Goal: Information Seeking & Learning: Learn about a topic

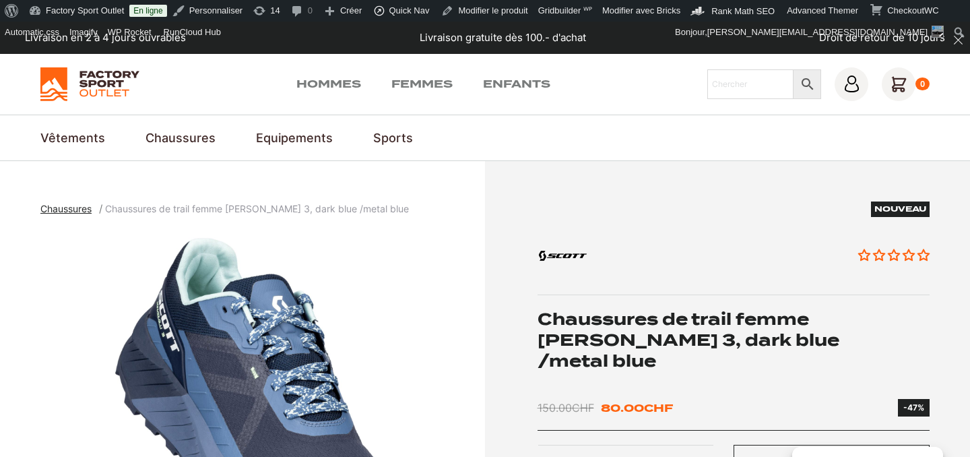
scroll to position [75, 0]
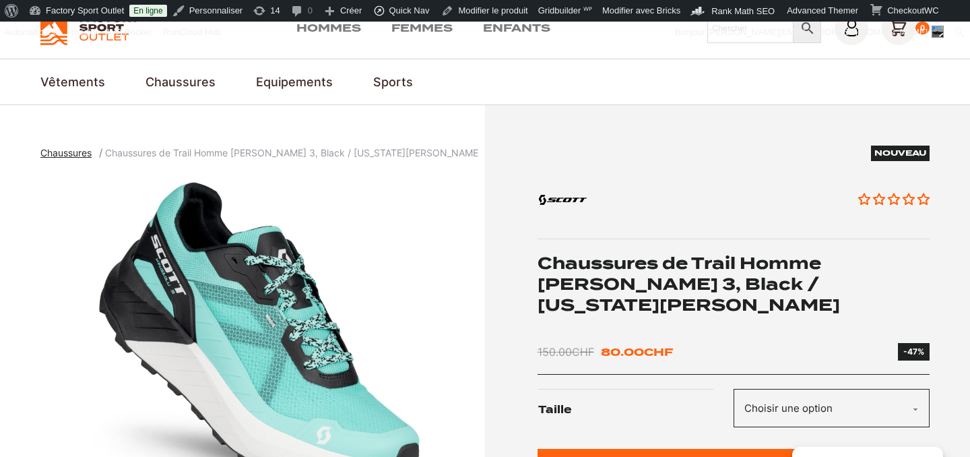
scroll to position [145, 0]
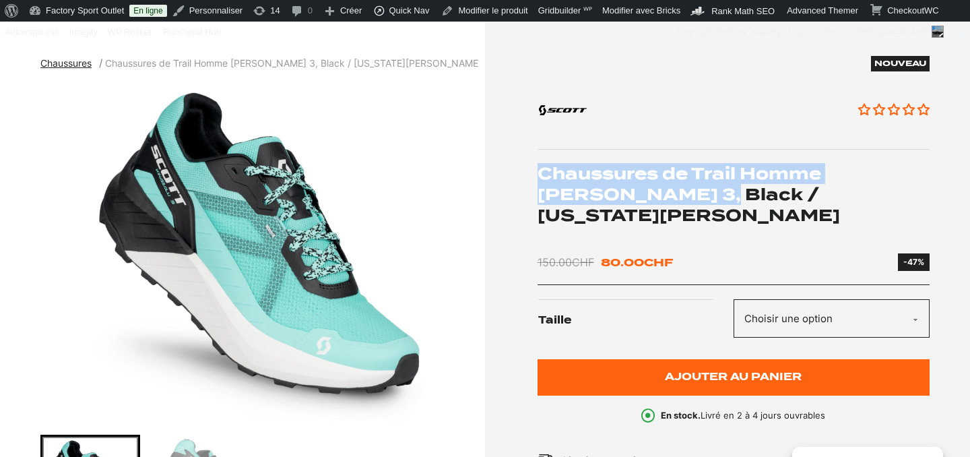
drag, startPoint x: 538, startPoint y: 171, endPoint x: 640, endPoint y: 189, distance: 103.8
click at [640, 189] on h1 "Chaussures de Trail Homme [PERSON_NAME] 3, Black / [US_STATE][PERSON_NAME]" at bounding box center [733, 194] width 393 height 63
copy h1 "Chaussures de Trail Homme [PERSON_NAME] 3"
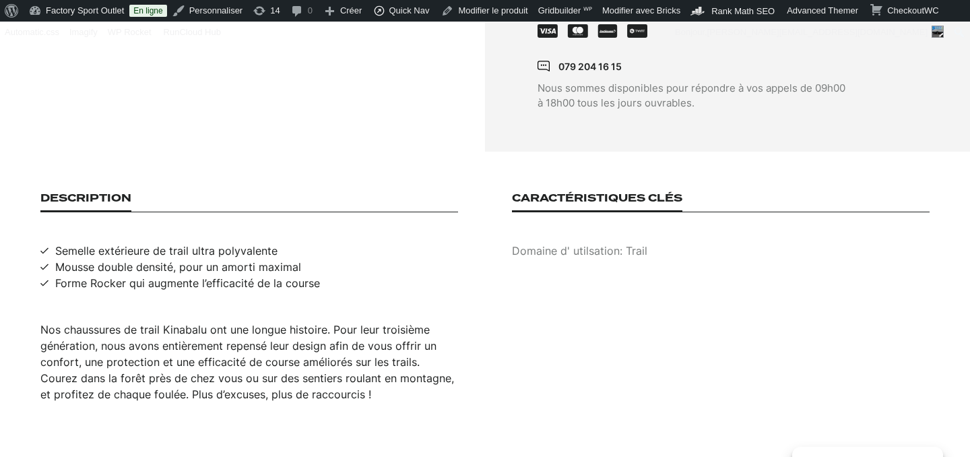
scroll to position [807, 0]
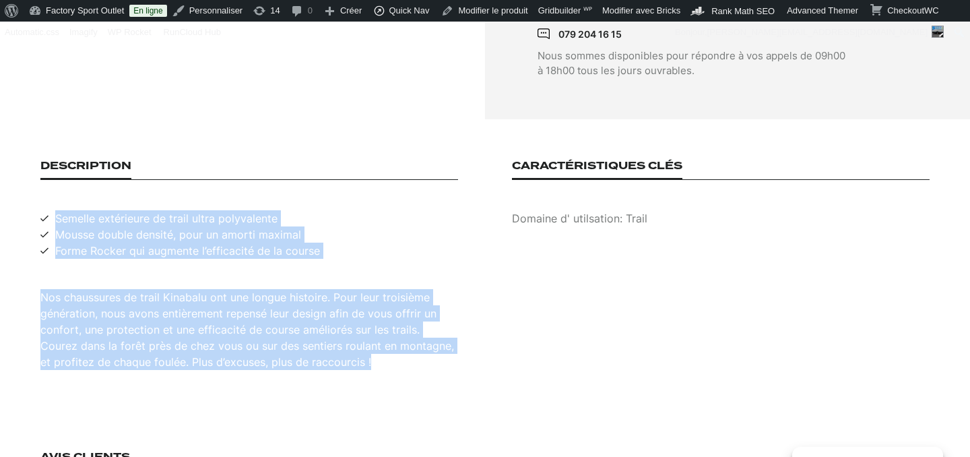
drag, startPoint x: 54, startPoint y: 184, endPoint x: 426, endPoint y: 356, distance: 409.4
click at [426, 358] on section "Description Semelle extérieure de trail ultra polyvalente Mousse double densité…" at bounding box center [485, 264] width 970 height 291
copy div "Semelle extérieure de trail ultra polyvalente Mousse double densité, pour un am…"
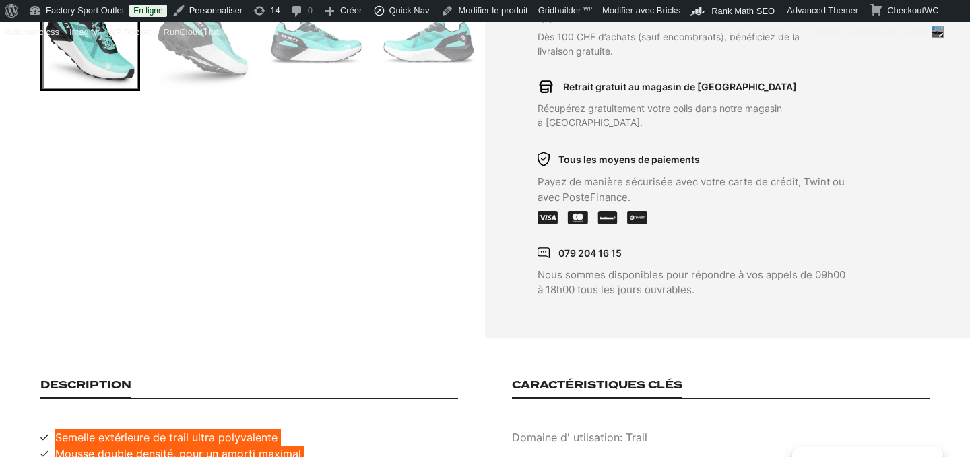
scroll to position [514, 0]
